Goal: Find specific page/section: Find specific page/section

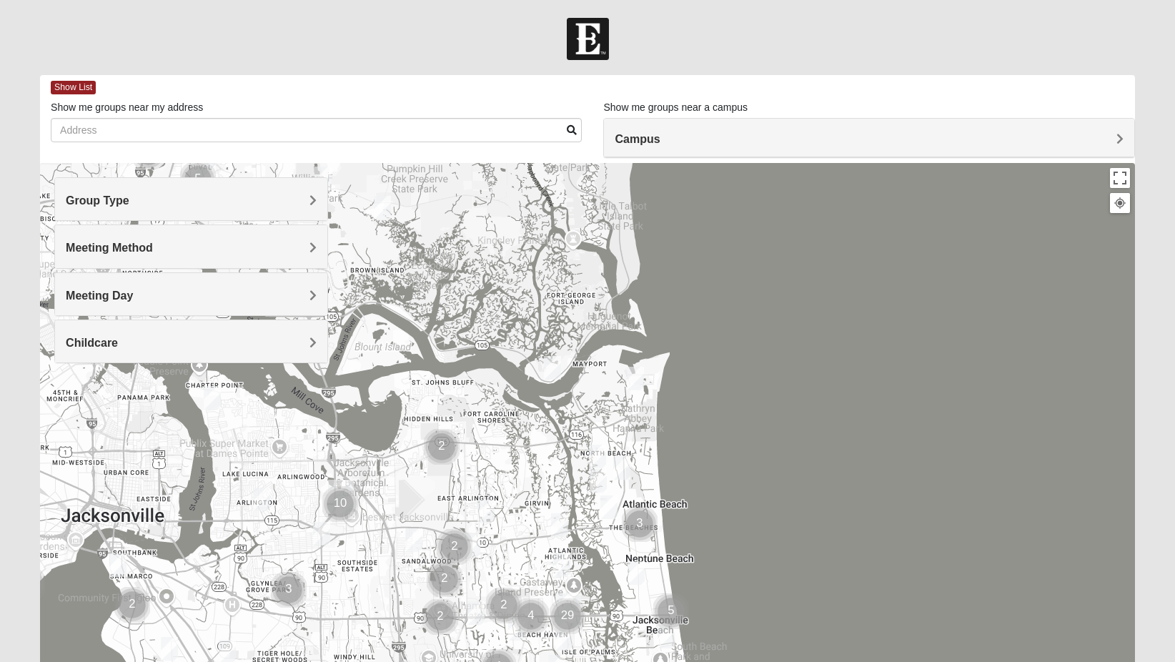
drag, startPoint x: 928, startPoint y: 414, endPoint x: 946, endPoint y: 627, distance: 213.7
click at [946, 627] on div at bounding box center [587, 449] width 1095 height 572
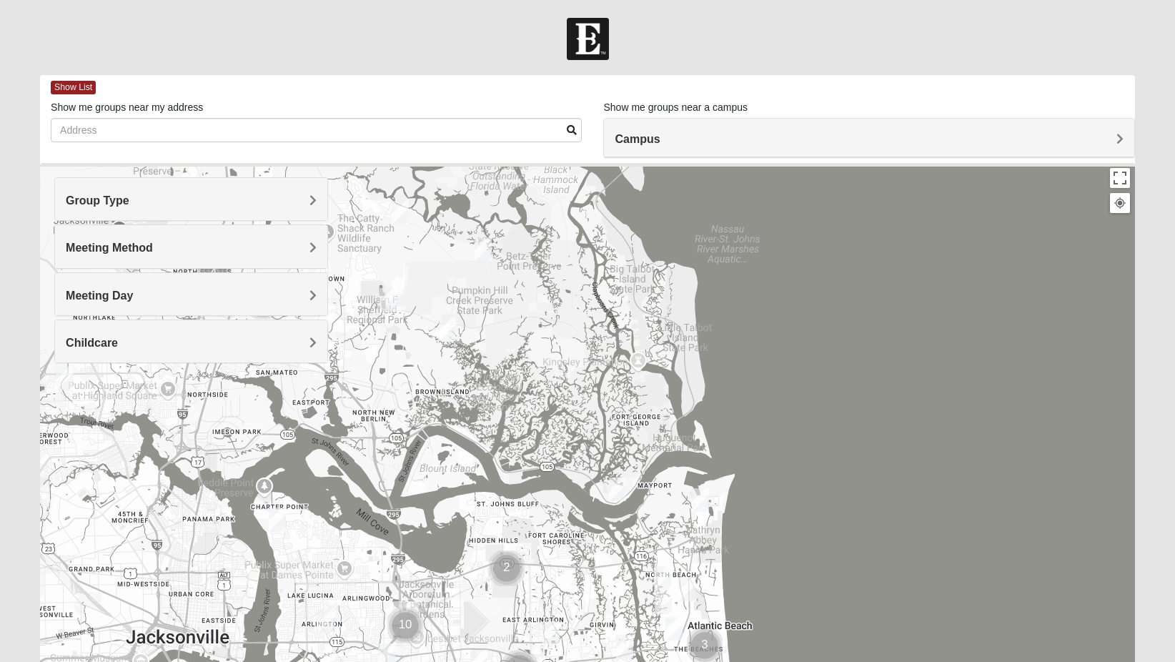
drag, startPoint x: 831, startPoint y: 549, endPoint x: 837, endPoint y: 591, distance: 42.5
click at [837, 591] on div at bounding box center [587, 449] width 1095 height 572
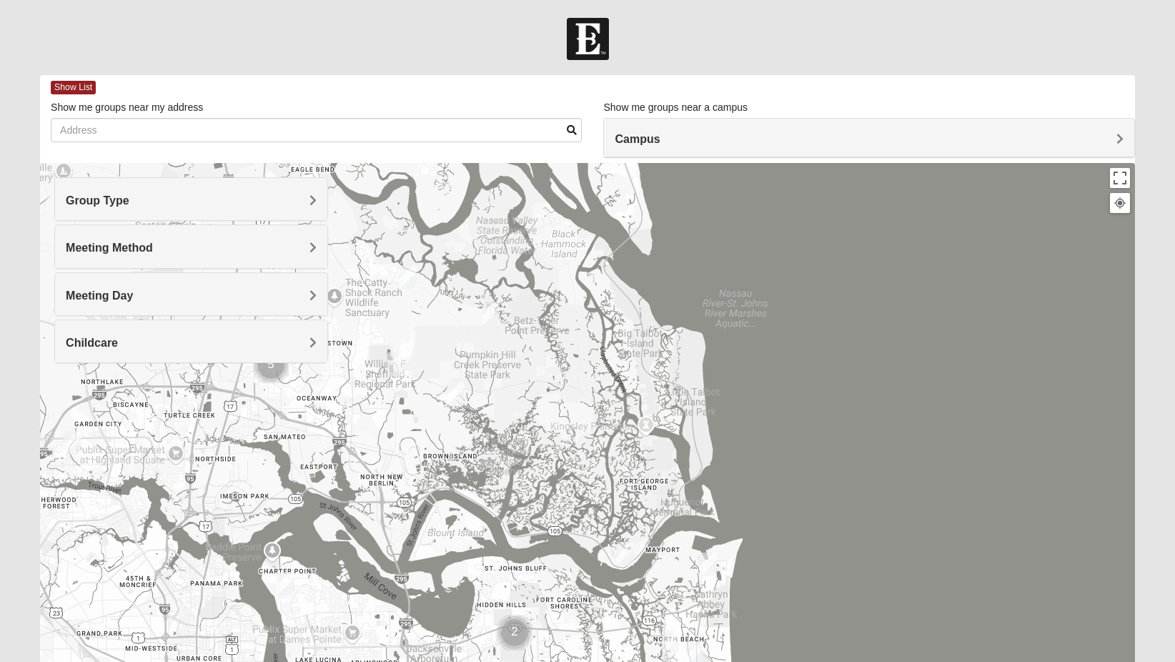
drag, startPoint x: 851, startPoint y: 462, endPoint x: 890, endPoint y: 523, distance: 72.9
click at [890, 523] on div at bounding box center [587, 449] width 1095 height 572
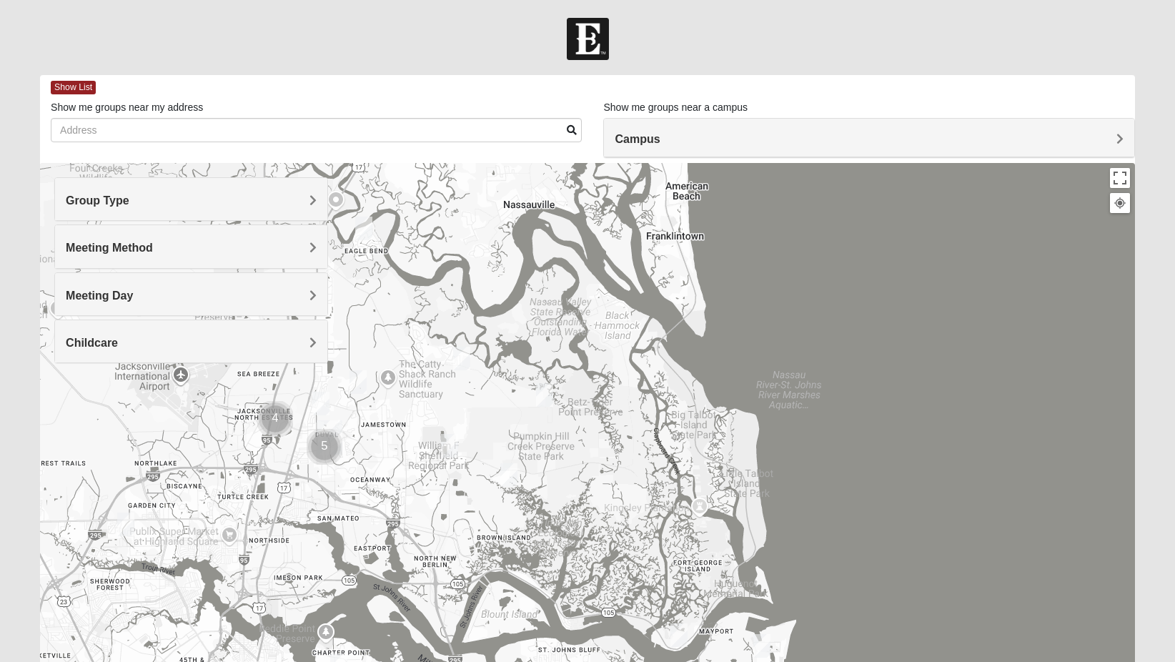
drag, startPoint x: 737, startPoint y: 309, endPoint x: 763, endPoint y: 431, distance: 124.9
click at [763, 431] on div at bounding box center [587, 449] width 1095 height 572
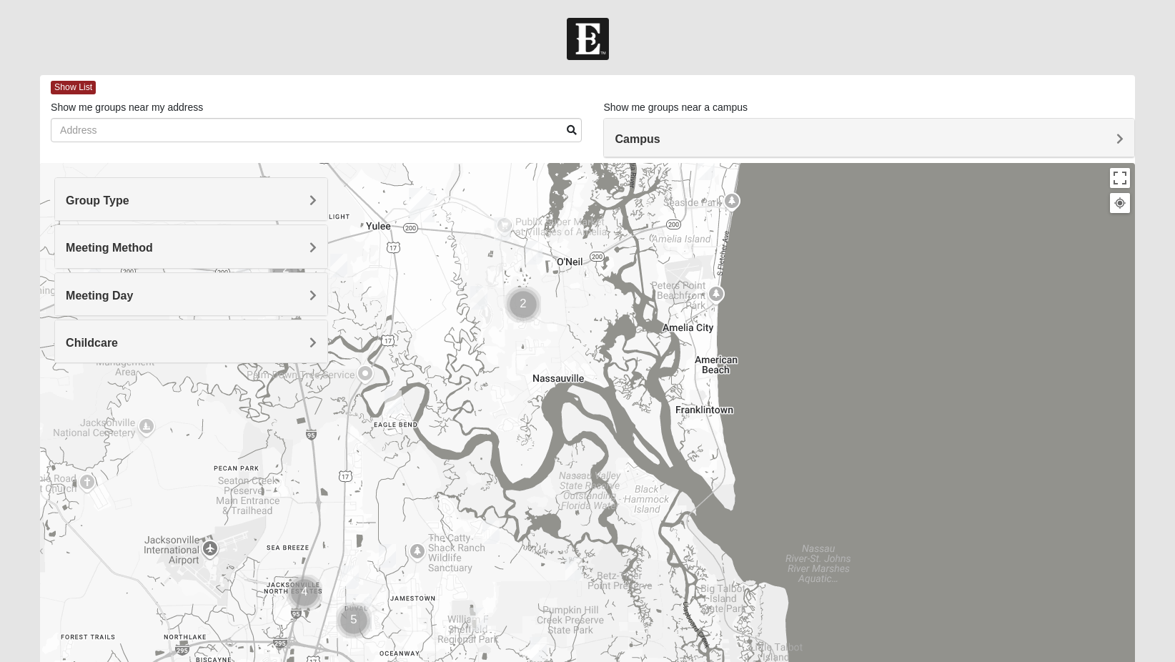
click at [527, 300] on img "Cluster of 2 groups" at bounding box center [522, 304] width 47 height 47
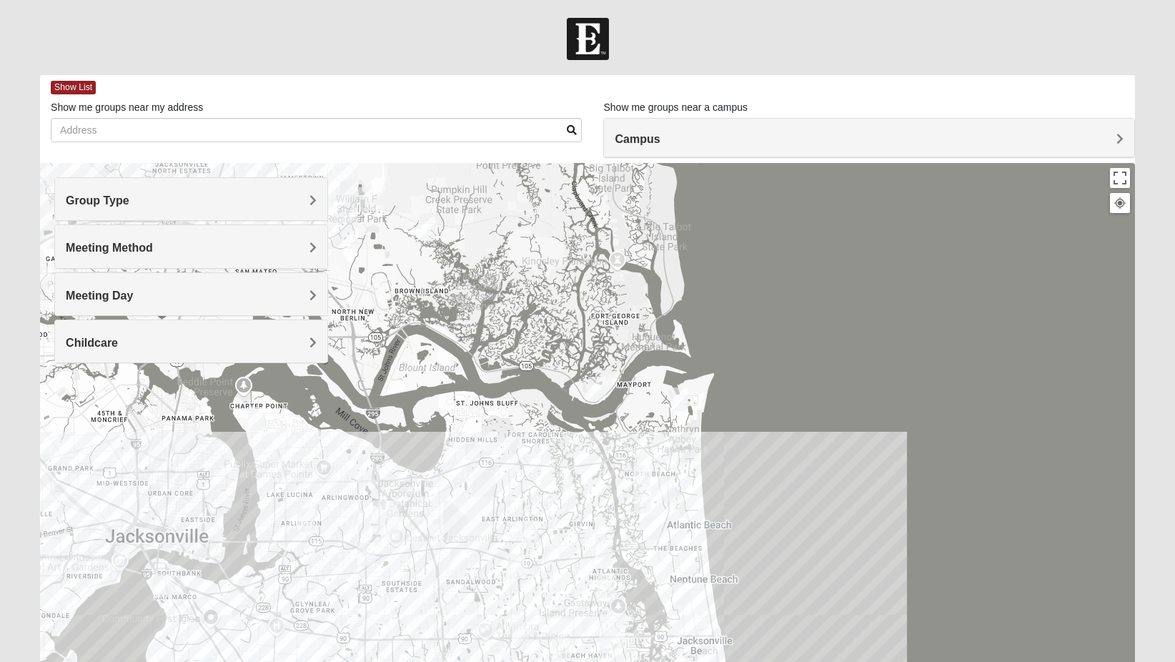
drag, startPoint x: 557, startPoint y: 372, endPoint x: 573, endPoint y: 527, distance: 155.9
click at [573, 526] on div at bounding box center [587, 449] width 1095 height 572
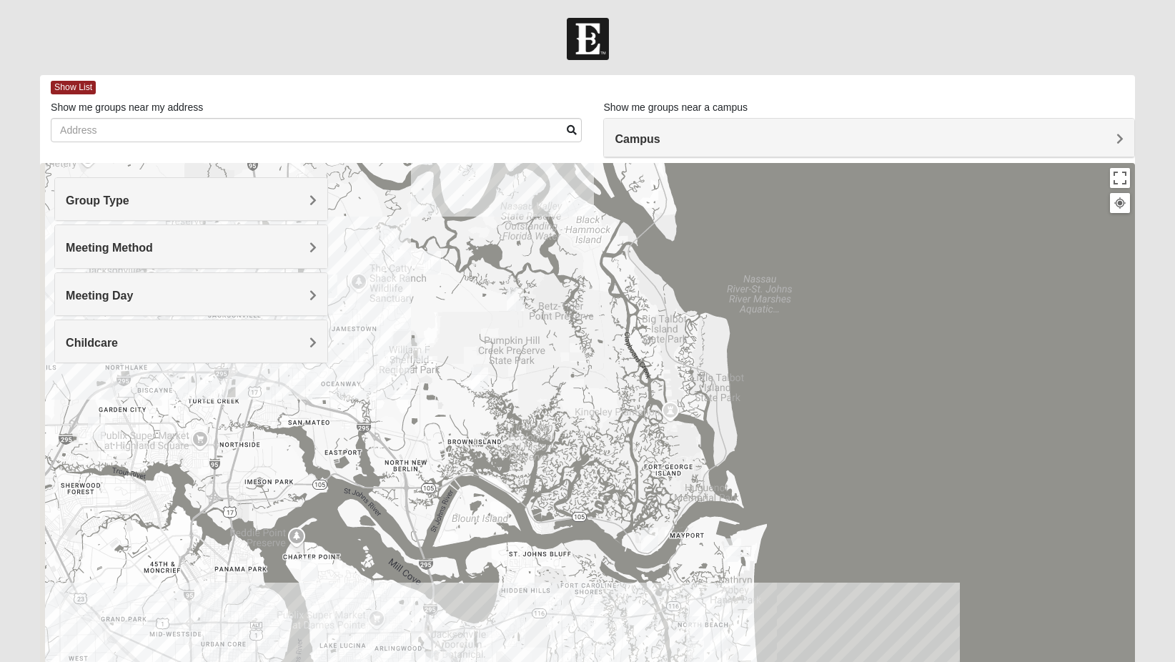
drag, startPoint x: 558, startPoint y: 382, endPoint x: 640, endPoint y: 532, distance: 171.7
click at [636, 544] on div at bounding box center [587, 449] width 1095 height 572
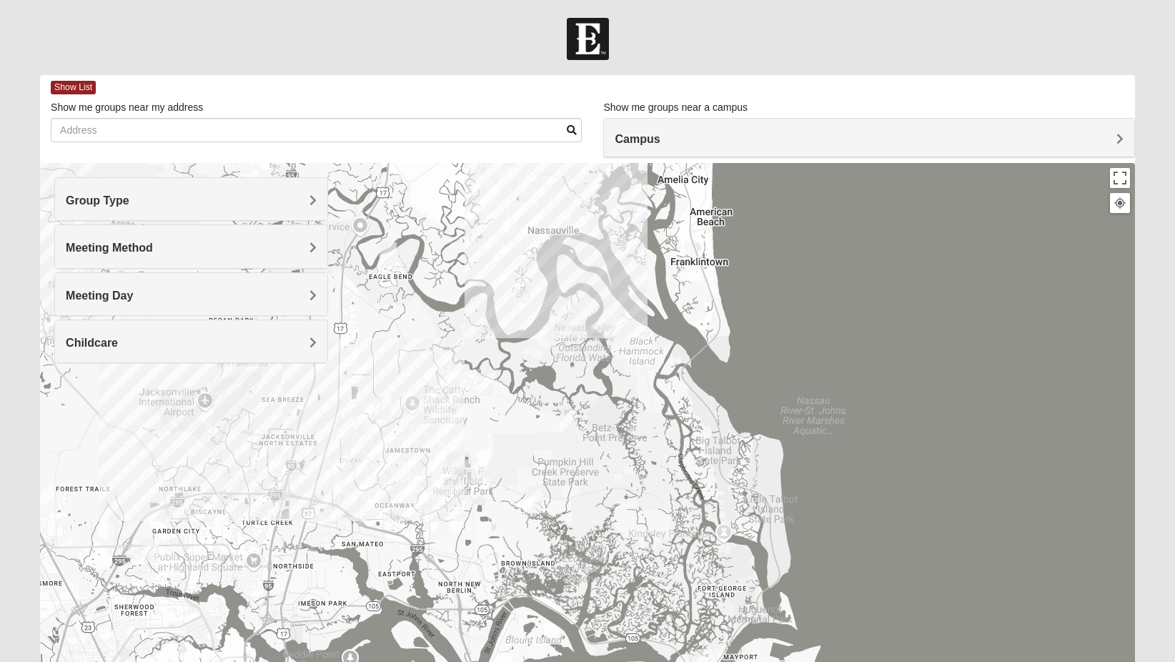
drag, startPoint x: 648, startPoint y: 487, endPoint x: 666, endPoint y: 548, distance: 64.0
click at [666, 548] on div at bounding box center [587, 449] width 1095 height 572
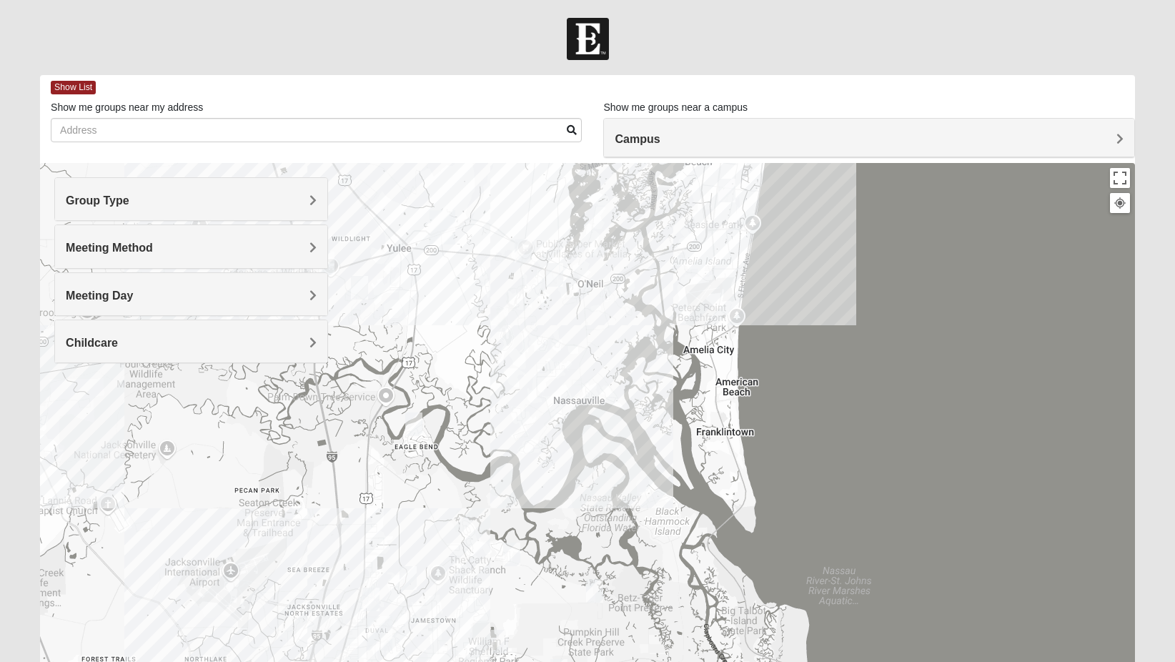
drag, startPoint x: 621, startPoint y: 397, endPoint x: 621, endPoint y: 508, distance: 110.8
click at [621, 509] on div at bounding box center [587, 449] width 1095 height 572
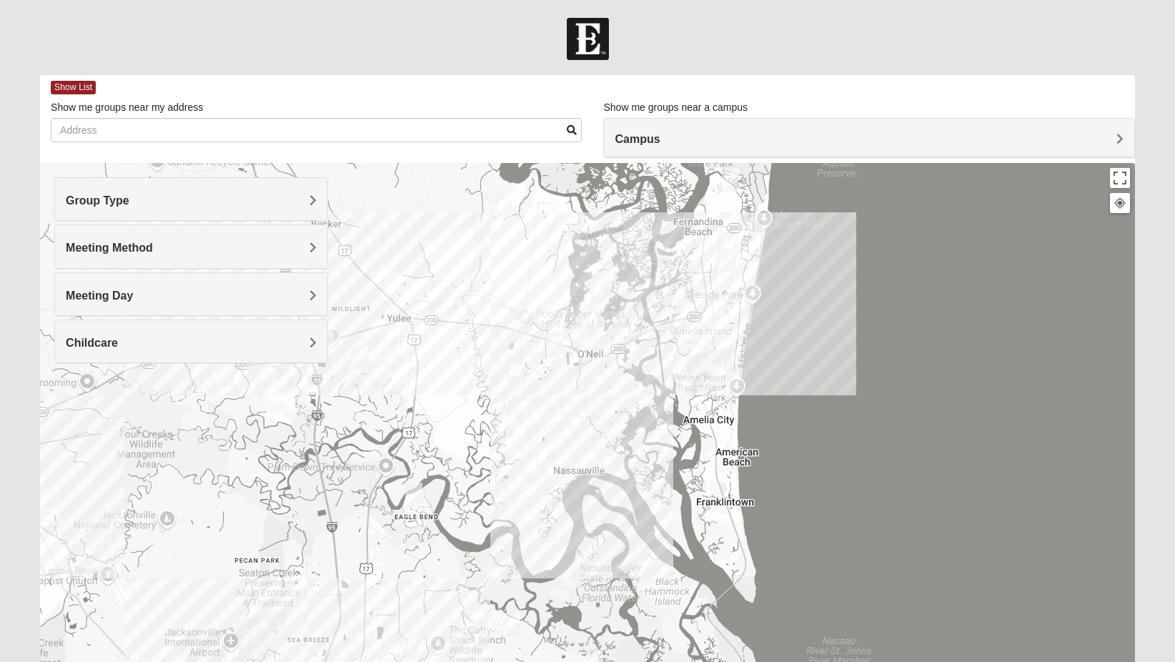
click at [496, 392] on img "Womens Trescot 32034" at bounding box center [499, 389] width 29 height 35
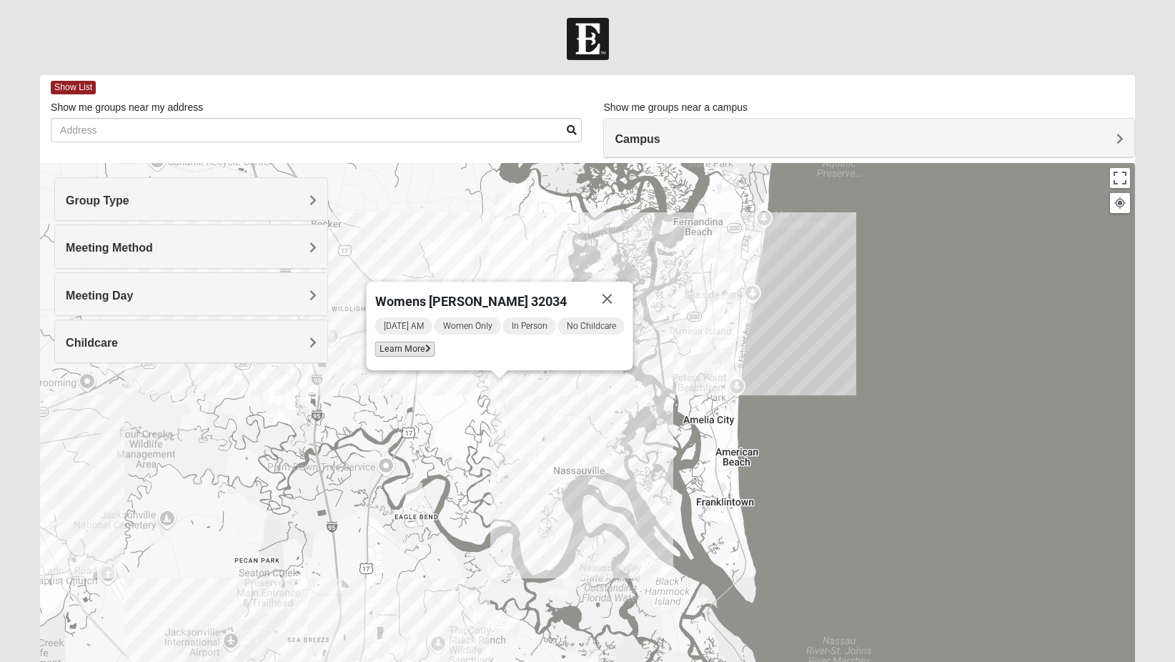
click at [404, 347] on span "Learn More" at bounding box center [404, 349] width 60 height 15
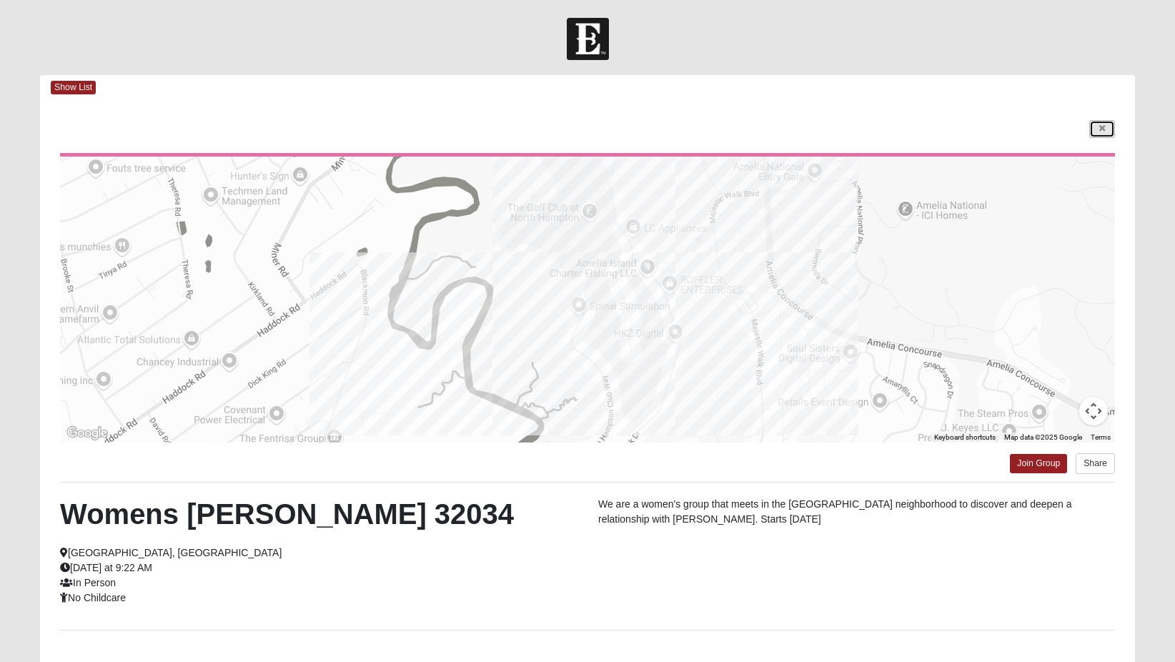
click at [1105, 122] on link at bounding box center [1102, 129] width 26 height 18
